Goal: Find specific page/section

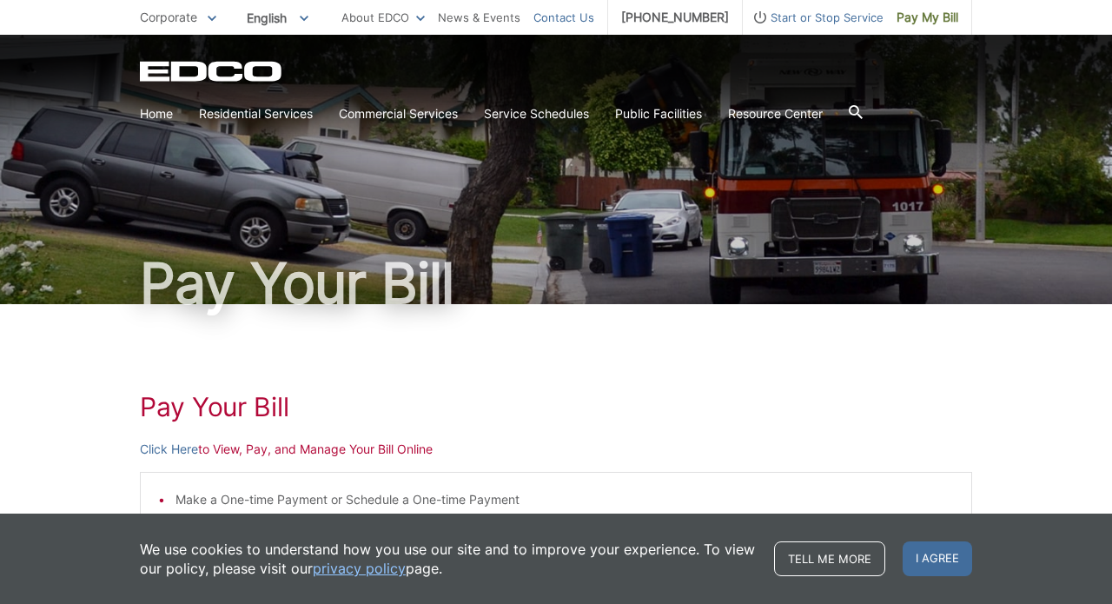
click at [560, 21] on link "Contact Us" at bounding box center [563, 17] width 61 height 19
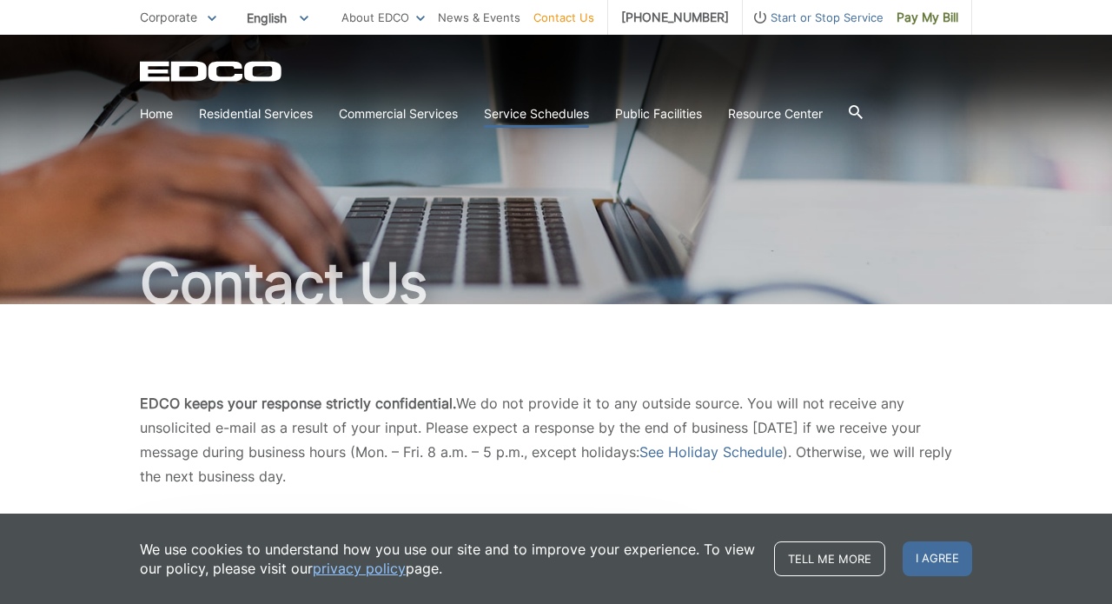
click at [534, 115] on link "Service Schedules" at bounding box center [536, 113] width 105 height 19
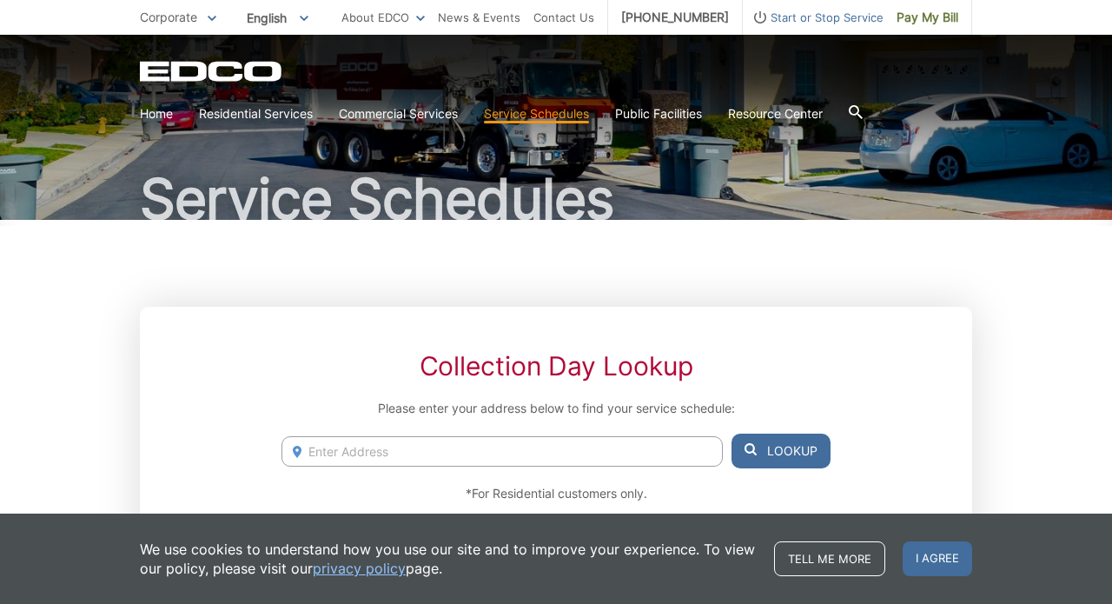
scroll to position [92, 0]
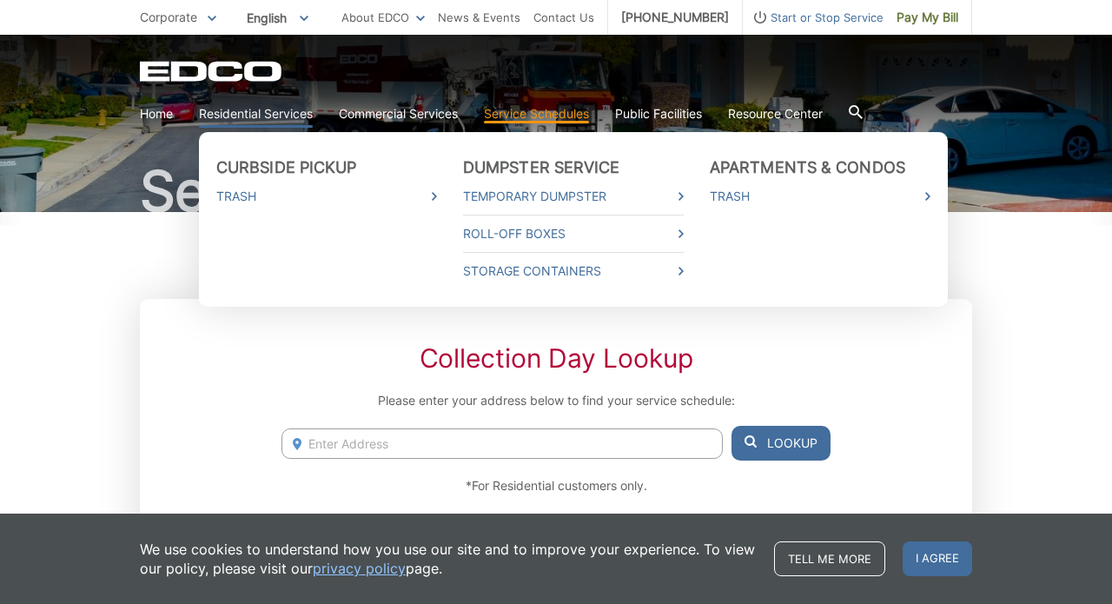
click at [285, 117] on link "Residential Services" at bounding box center [256, 113] width 114 height 19
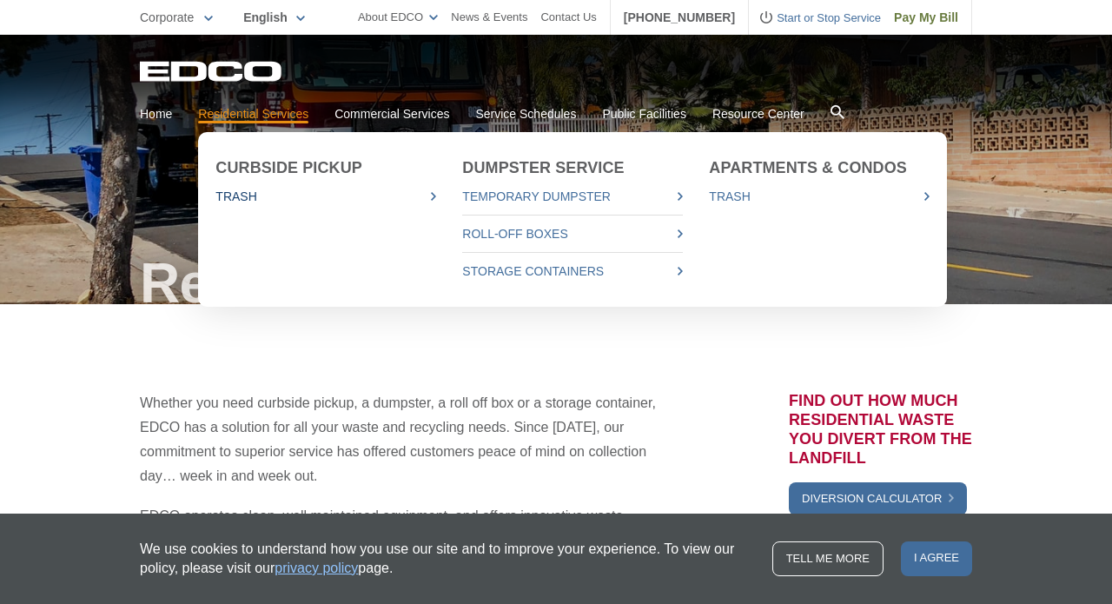
click at [250, 197] on link "Trash" at bounding box center [325, 196] width 221 height 19
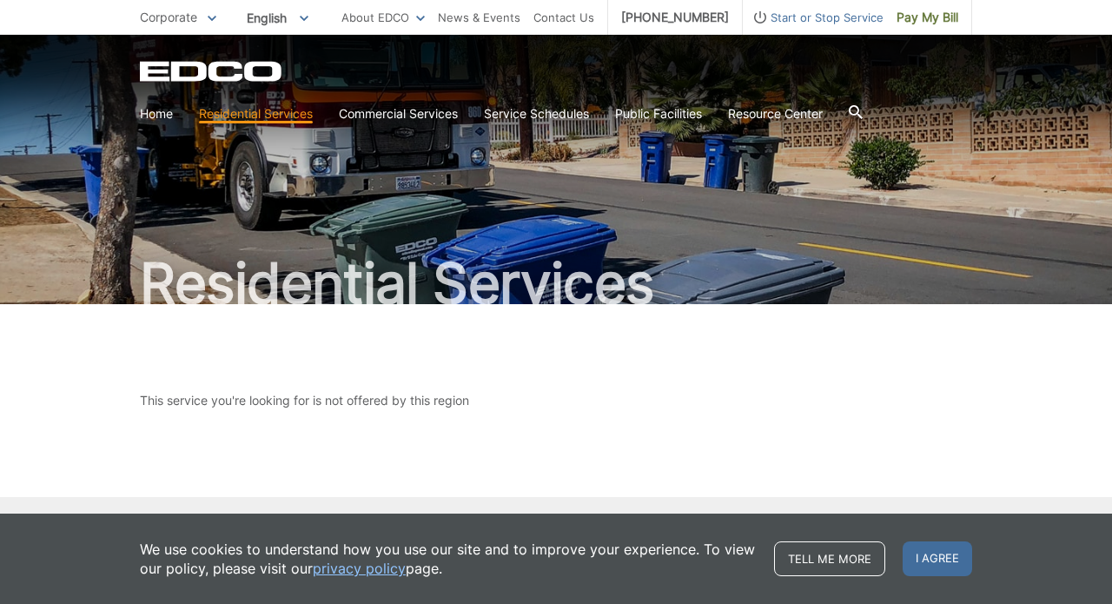
click at [213, 25] on span at bounding box center [212, 17] width 9 height 19
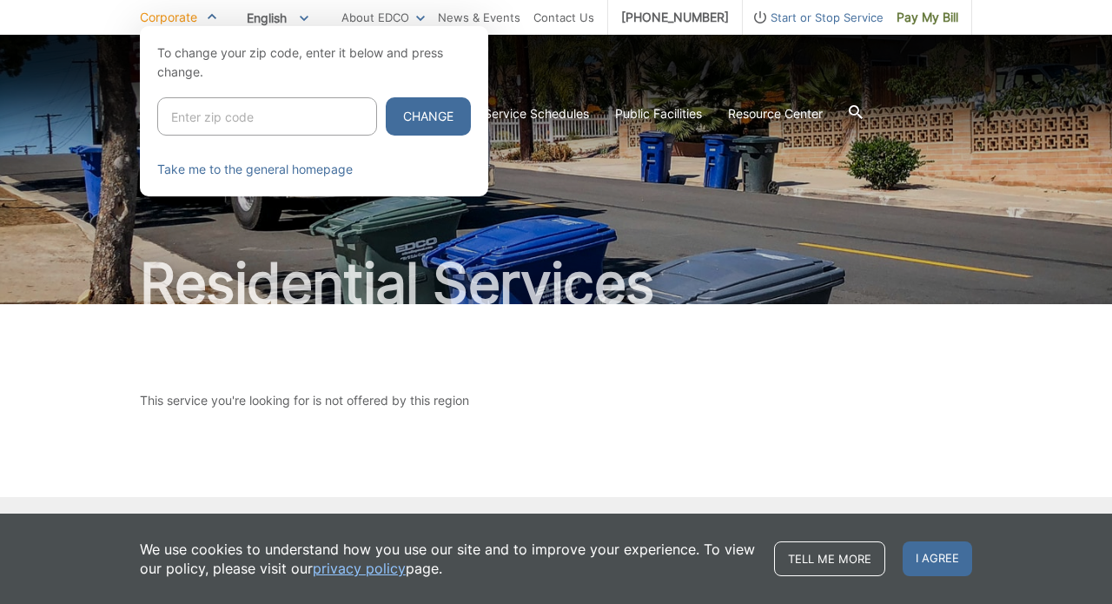
click at [203, 115] on input "Enter zip code" at bounding box center [267, 116] width 220 height 38
type input "8"
type input "90275"
click at [426, 116] on button "Change" at bounding box center [428, 116] width 85 height 38
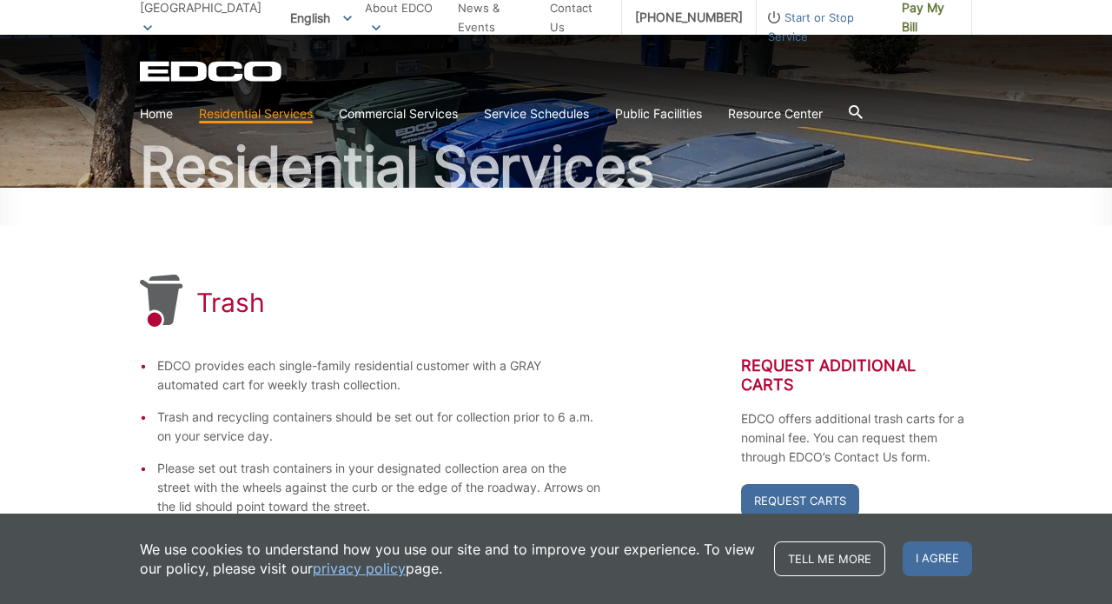
scroll to position [115, 0]
